Goal: Navigation & Orientation: Understand site structure

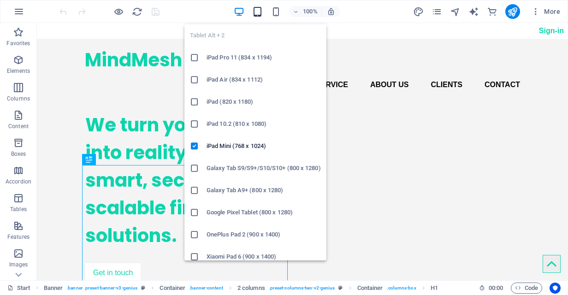
click at [257, 10] on icon "button" at bounding box center [257, 11] width 11 height 11
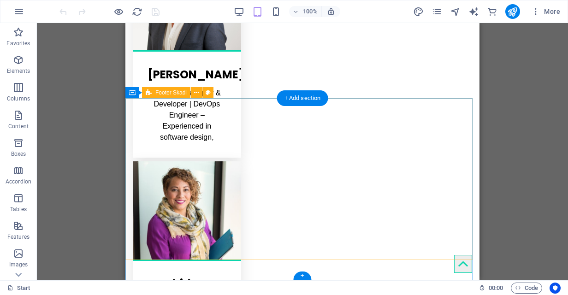
scroll to position [2088, 0]
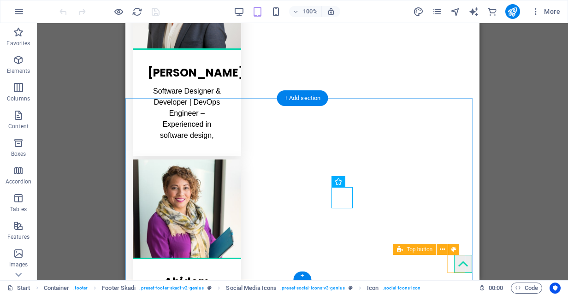
click at [454, 267] on figure at bounding box center [463, 264] width 18 height 18
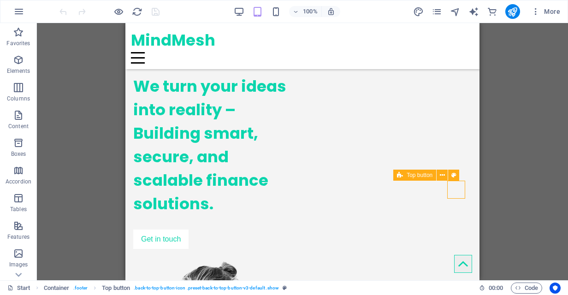
scroll to position [0, 0]
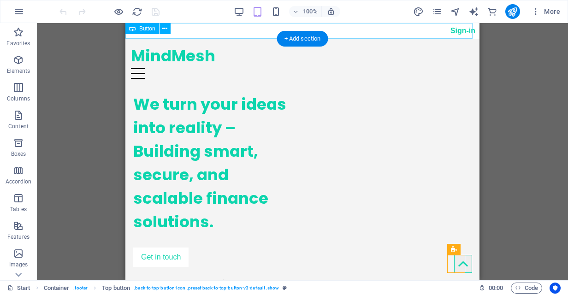
click at [460, 31] on div "Sign-in" at bounding box center [302, 31] width 354 height 16
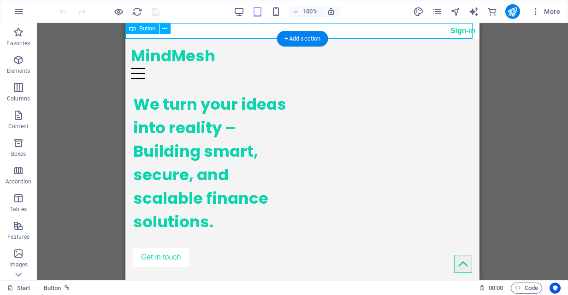
click at [460, 31] on div "Sign-in" at bounding box center [302, 31] width 354 height 16
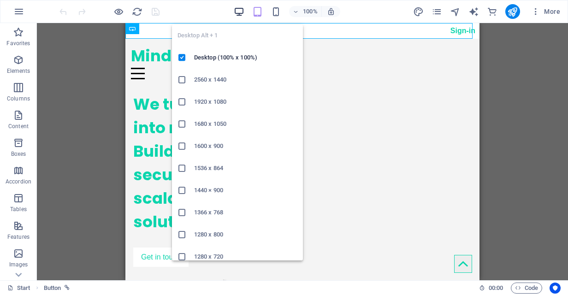
click at [242, 13] on icon "button" at bounding box center [239, 11] width 11 height 11
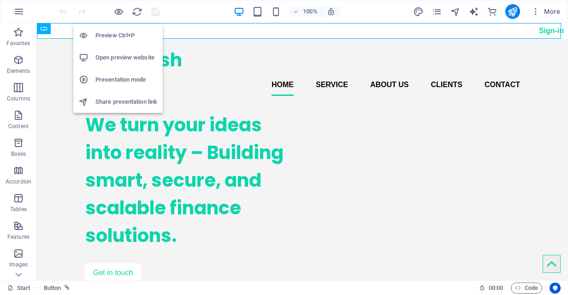
click at [127, 57] on h6 "Open preview website" at bounding box center [126, 57] width 62 height 11
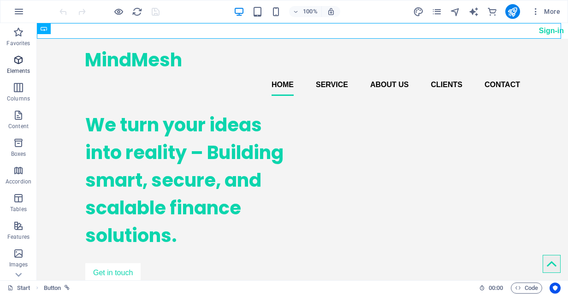
click at [19, 63] on icon "button" at bounding box center [18, 59] width 11 height 11
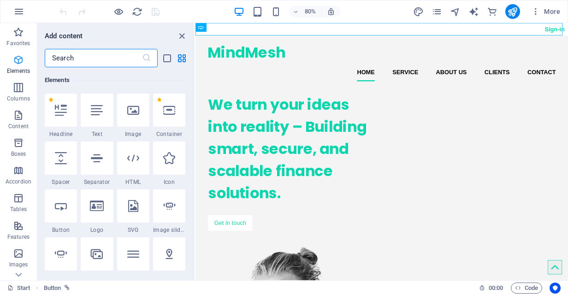
scroll to position [98, 0]
click at [19, 94] on span "Columns" at bounding box center [18, 93] width 37 height 22
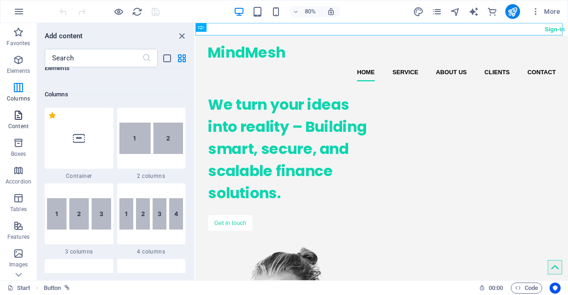
scroll to position [456, 0]
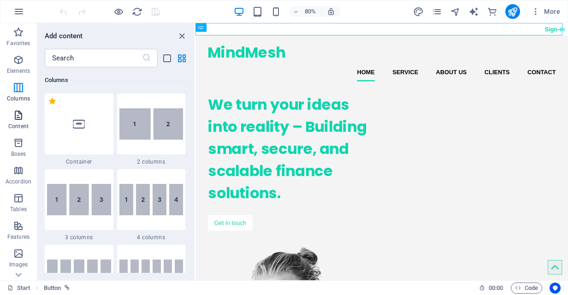
click at [13, 122] on span "Content" at bounding box center [18, 121] width 37 height 22
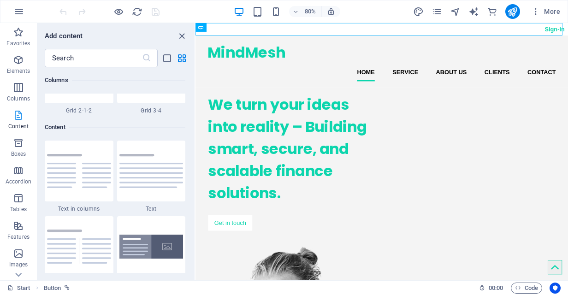
scroll to position [1613, 0]
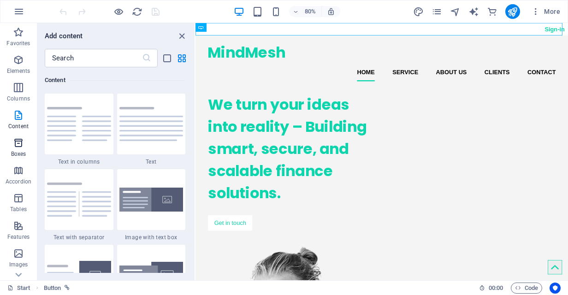
click at [15, 148] on icon "button" at bounding box center [18, 142] width 11 height 11
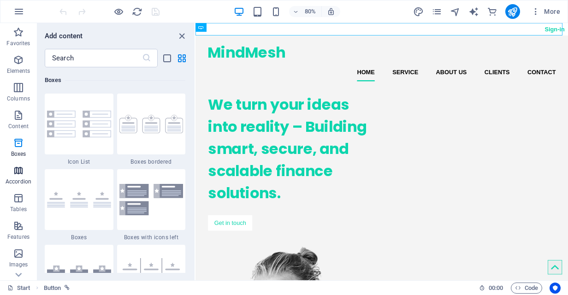
click at [14, 170] on icon "button" at bounding box center [18, 170] width 11 height 11
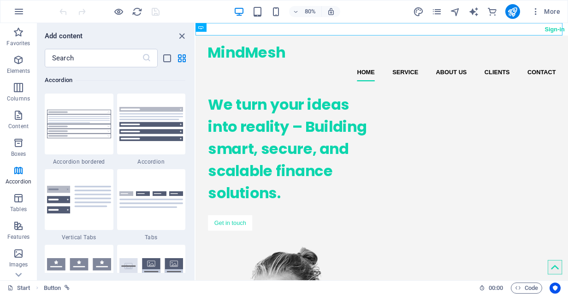
scroll to position [184, 0]
